Goal: Information Seeking & Learning: Learn about a topic

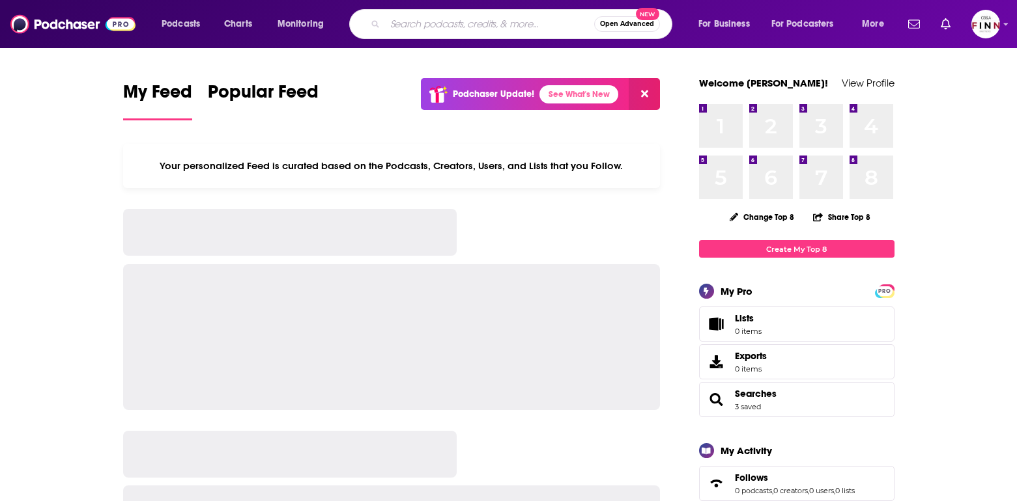
click at [456, 22] on input "Search podcasts, credits, & more..." at bounding box center [489, 24] width 209 height 21
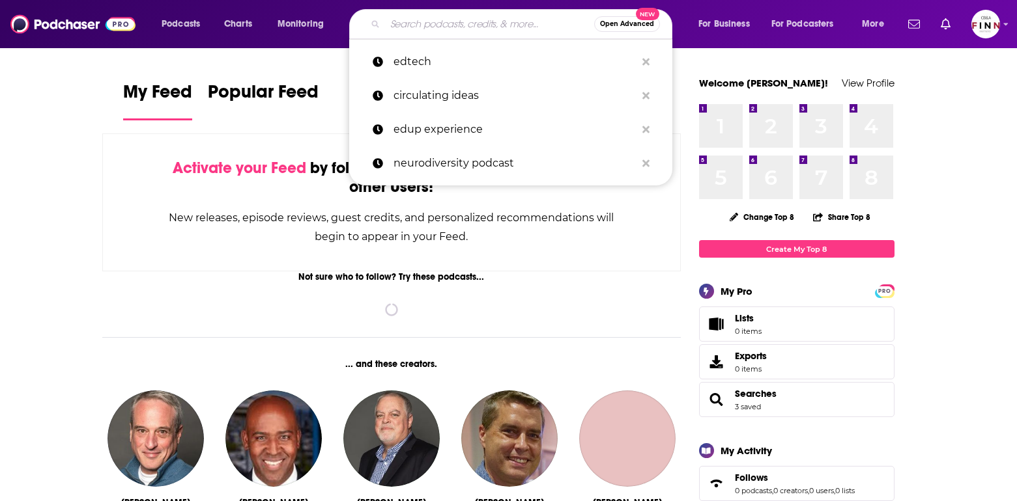
type input "b"
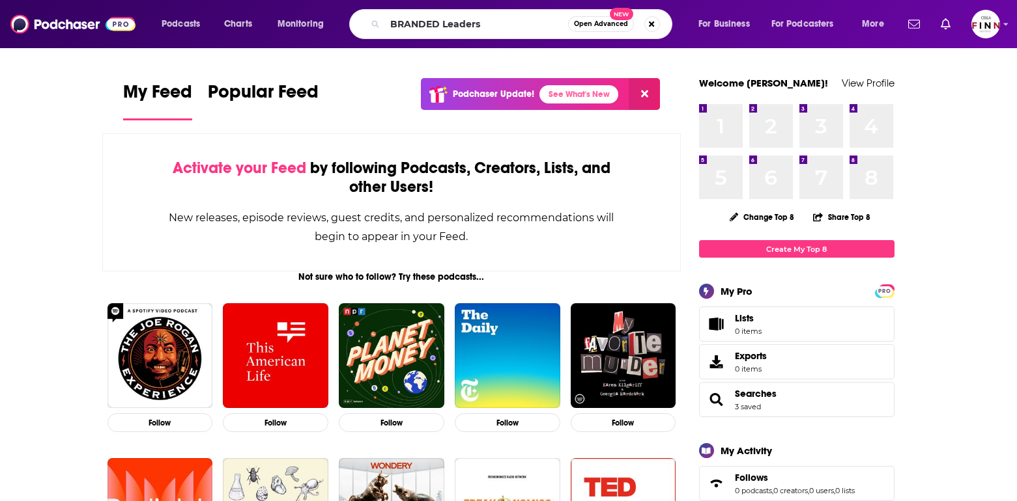
type input "BRANDED Leaders"
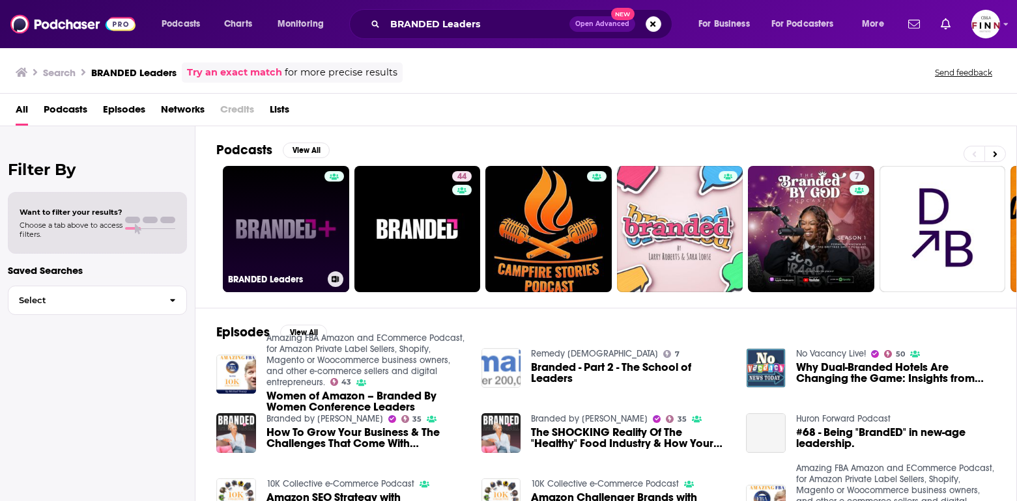
click at [227, 176] on link "BRANDED Leaders" at bounding box center [286, 229] width 126 height 126
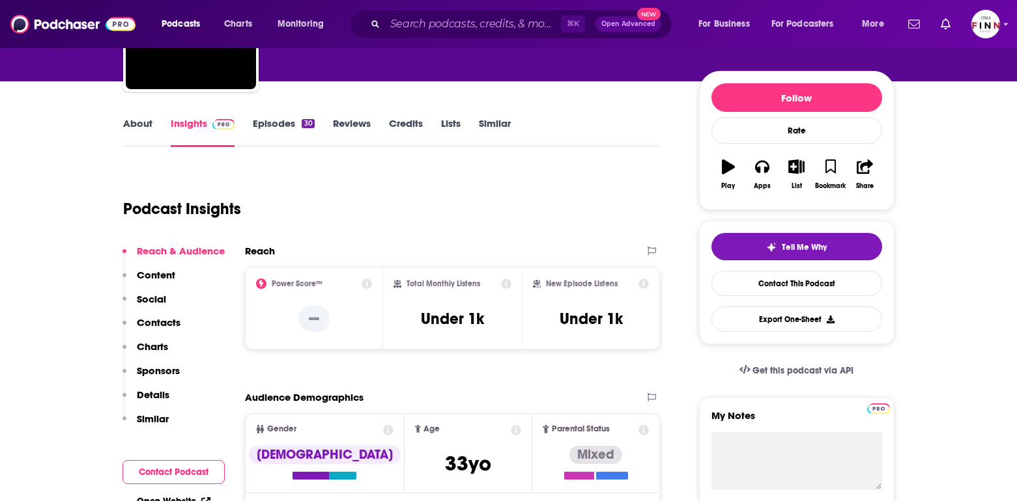
scroll to position [132, 0]
